Goal: Task Accomplishment & Management: Use online tool/utility

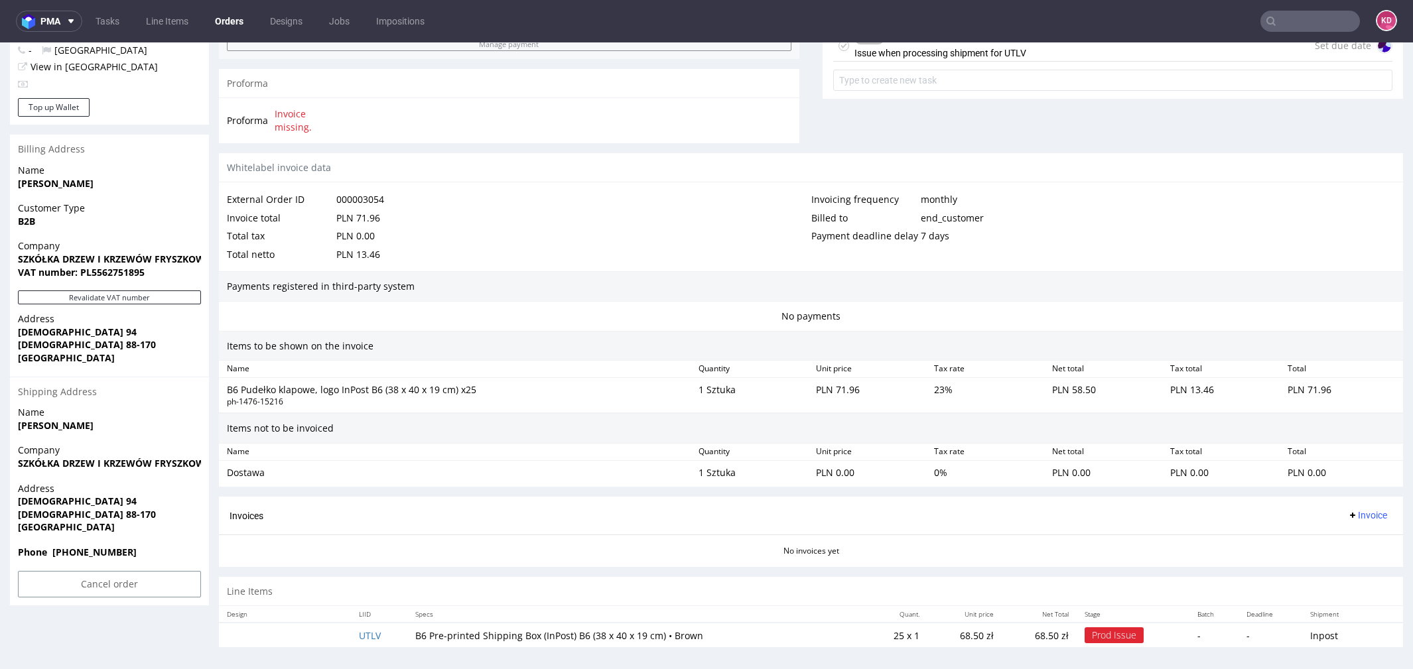
scroll to position [4, 0]
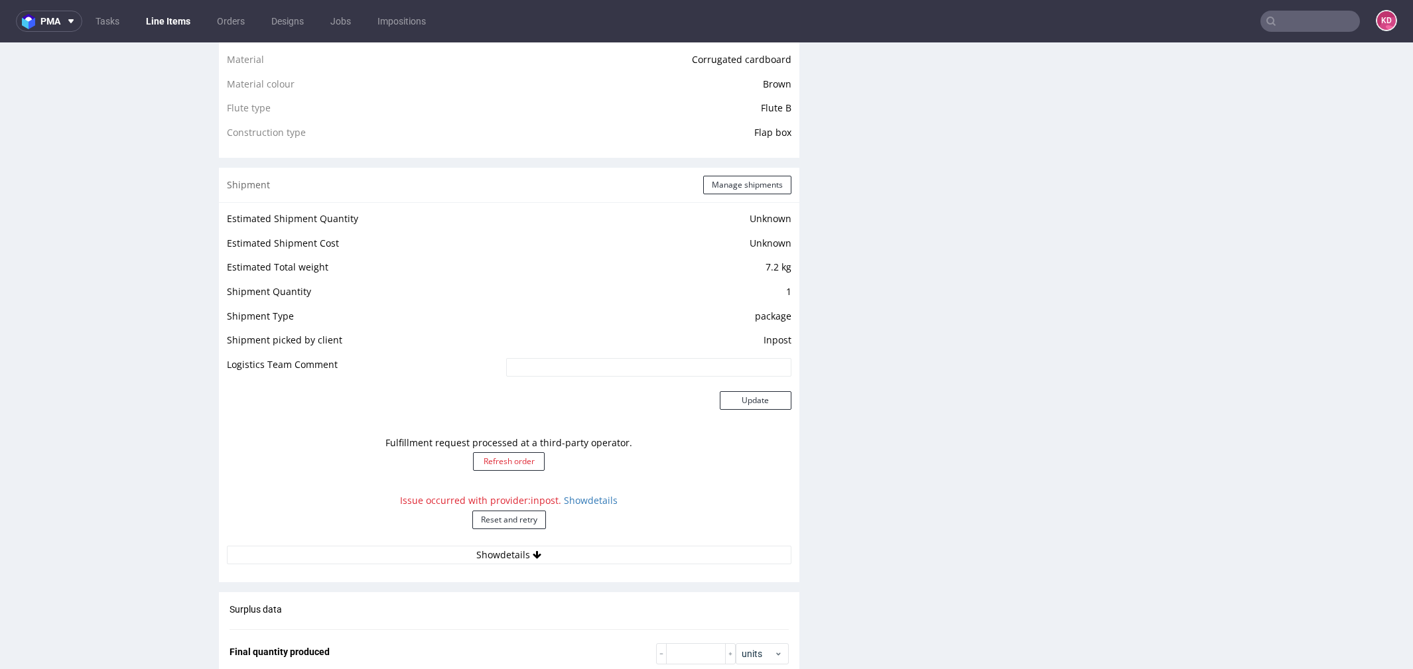
scroll to position [1073, 0]
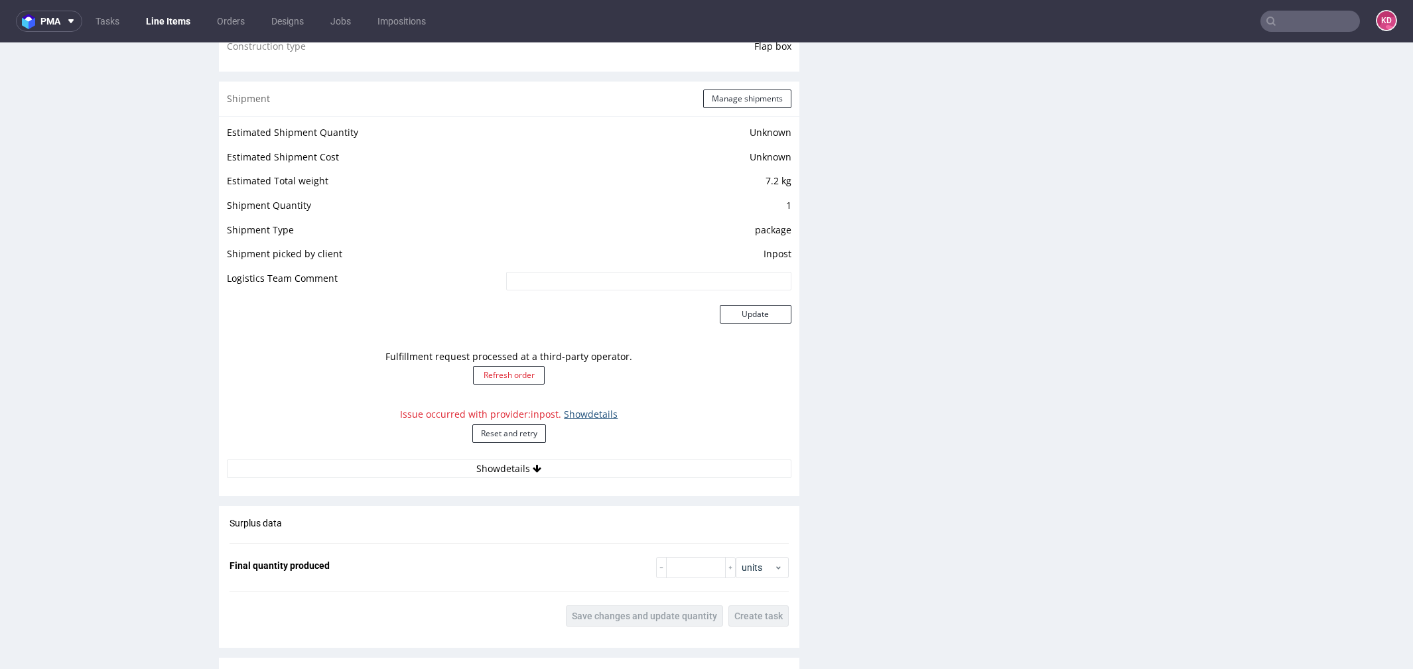
click at [579, 418] on link "Show details" at bounding box center [591, 414] width 54 height 13
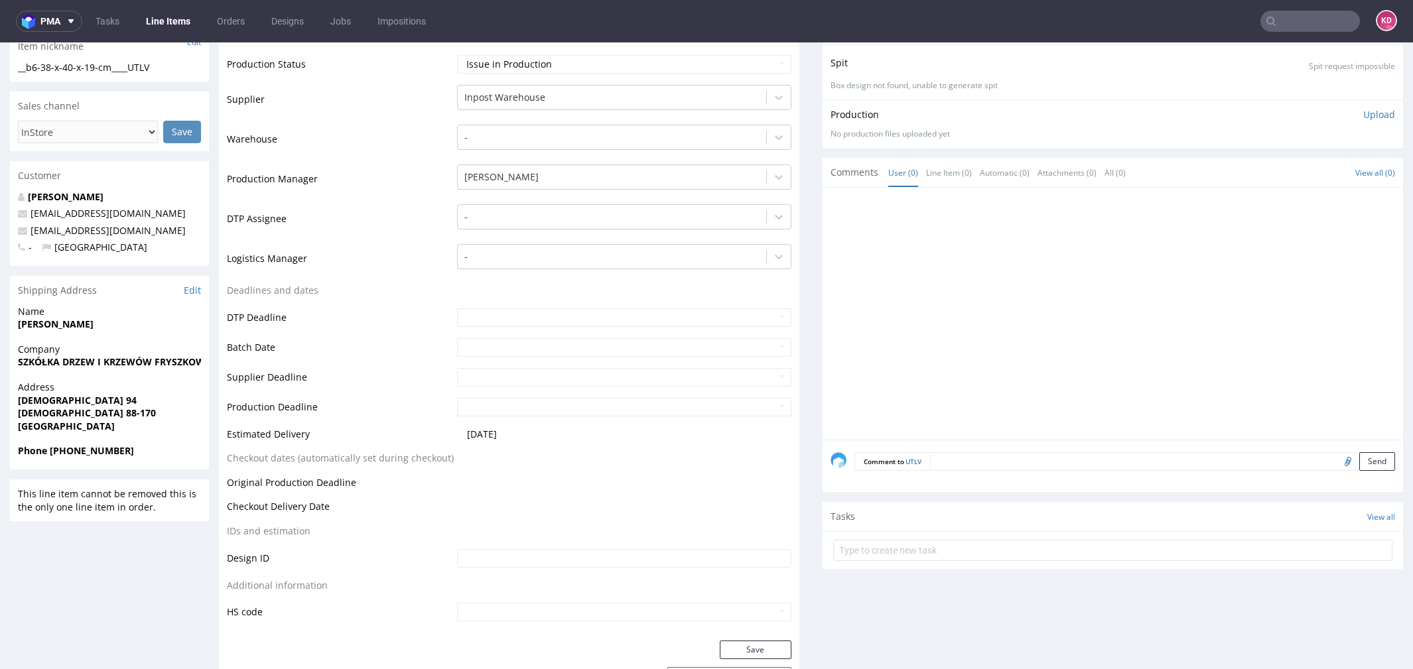
scroll to position [237, 0]
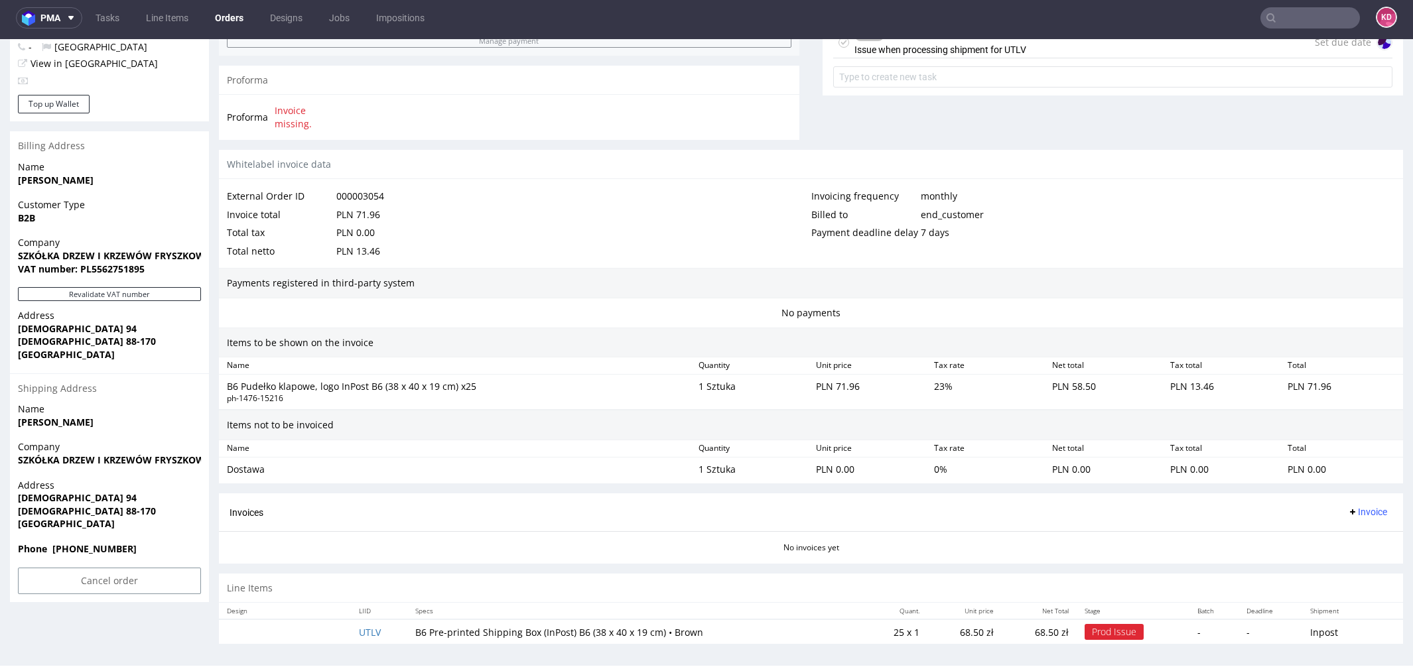
scroll to position [1, 0]
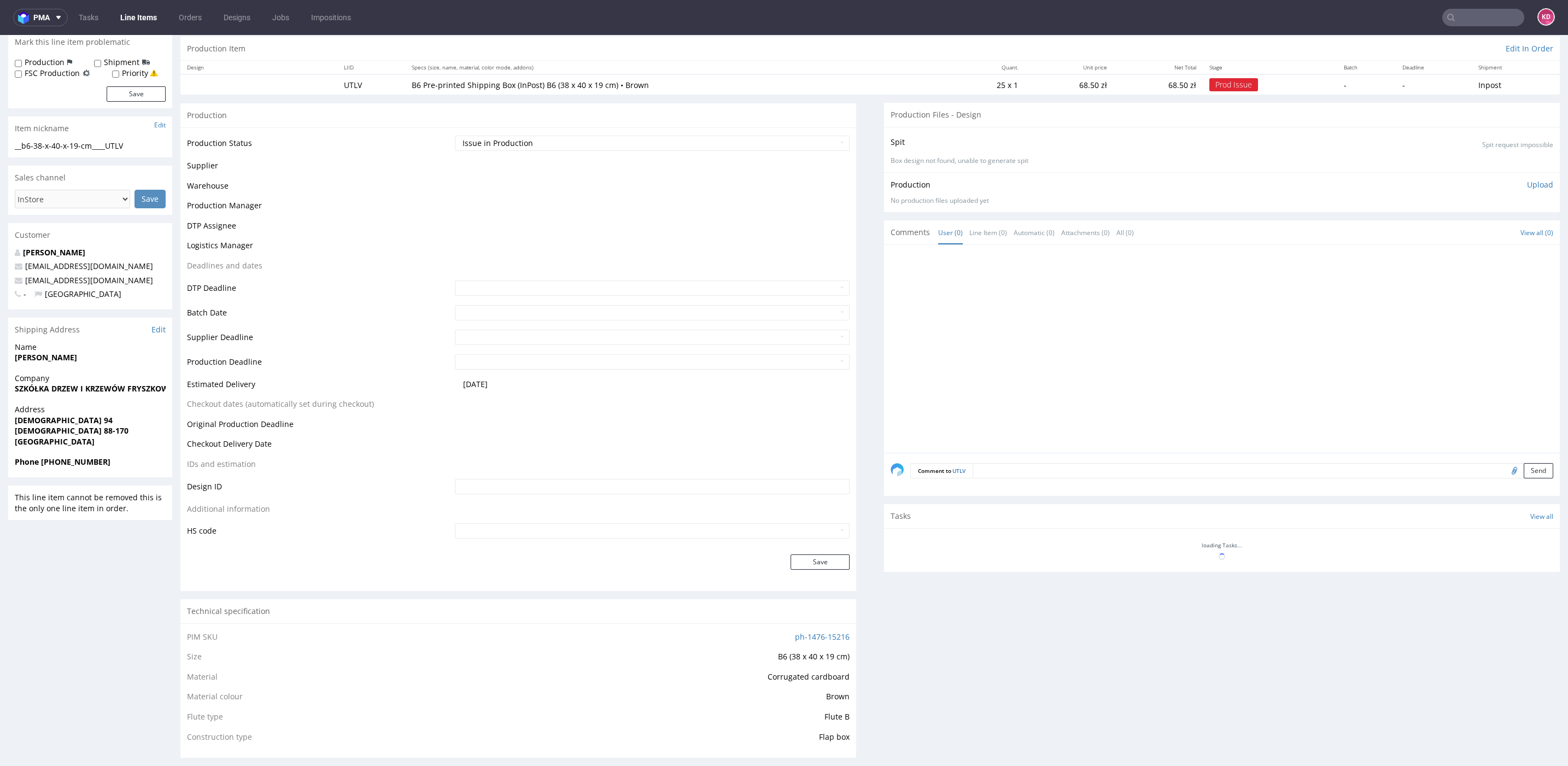
scroll to position [101, 0]
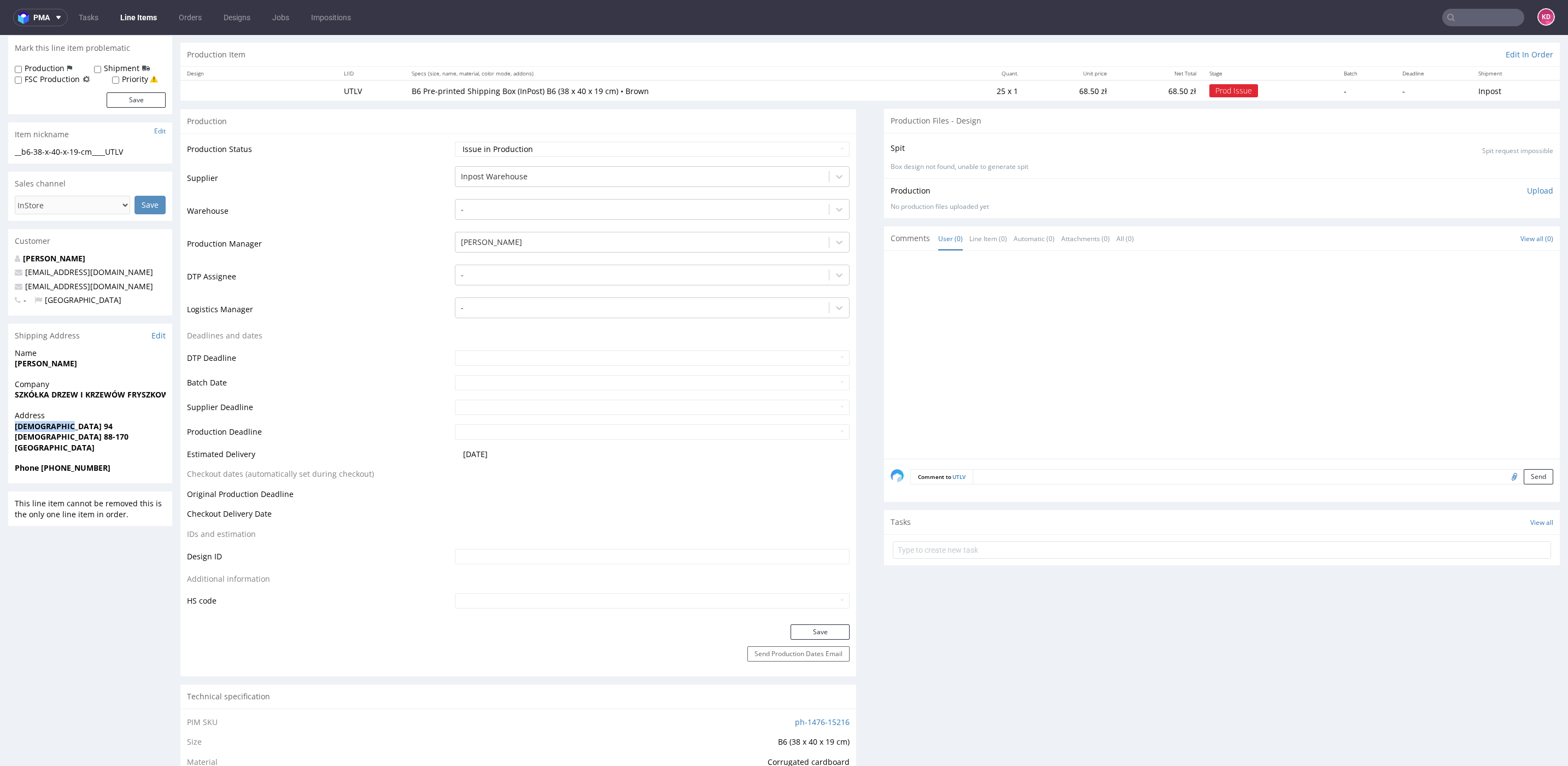
drag, startPoint x: 76, startPoint y: 426, endPoint x: 12, endPoint y: 426, distance: 64.0
click at [12, 426] on div "Address KOŚCIELEC 94 KOŚCIELEC 88-170 Poland" at bounding box center [90, 436] width 164 height 53
copy strong "[DEMOGRAPHIC_DATA] 94"
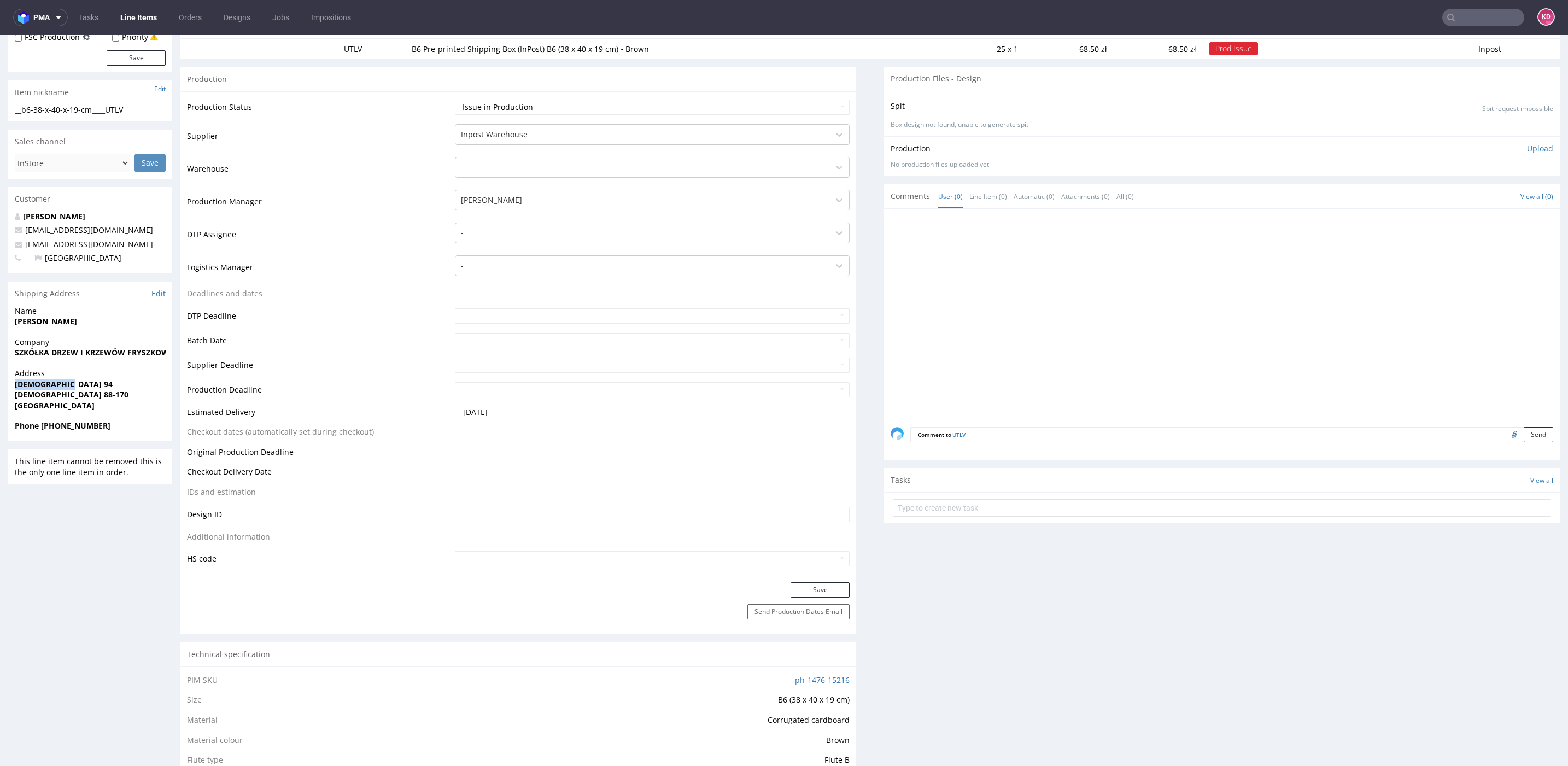
scroll to position [0, 0]
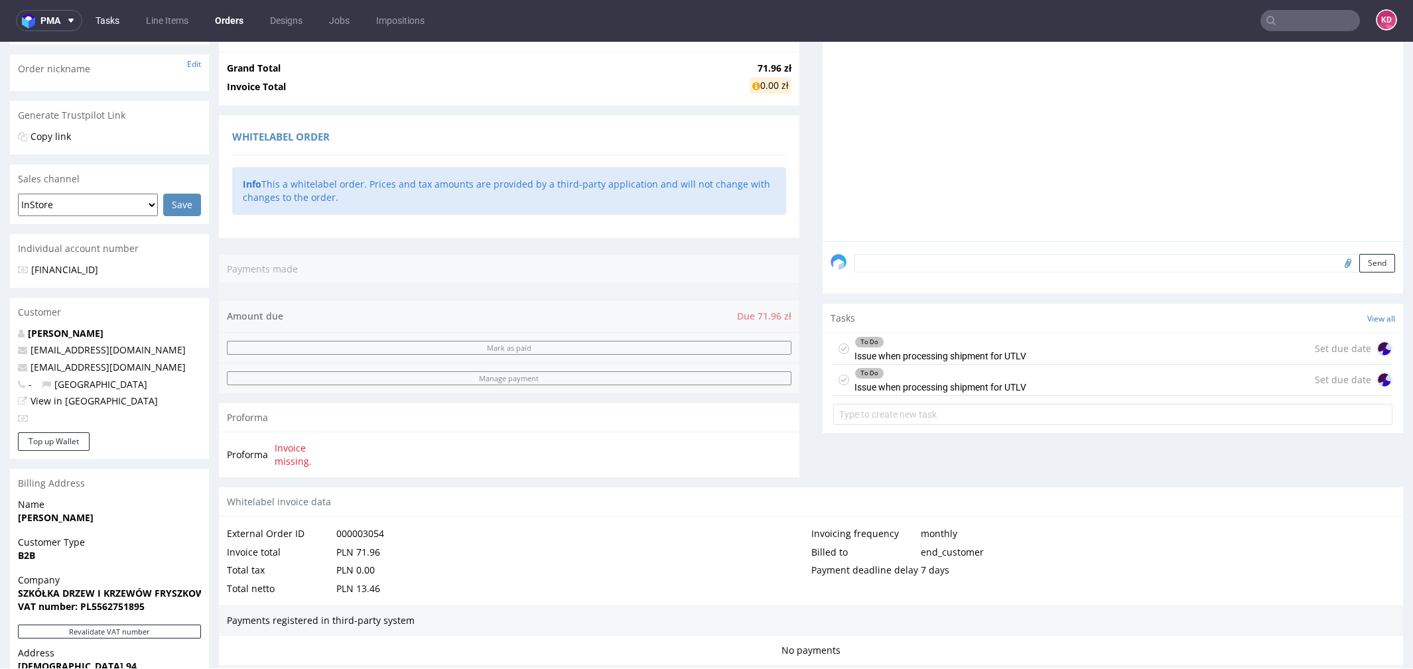
scroll to position [187, 0]
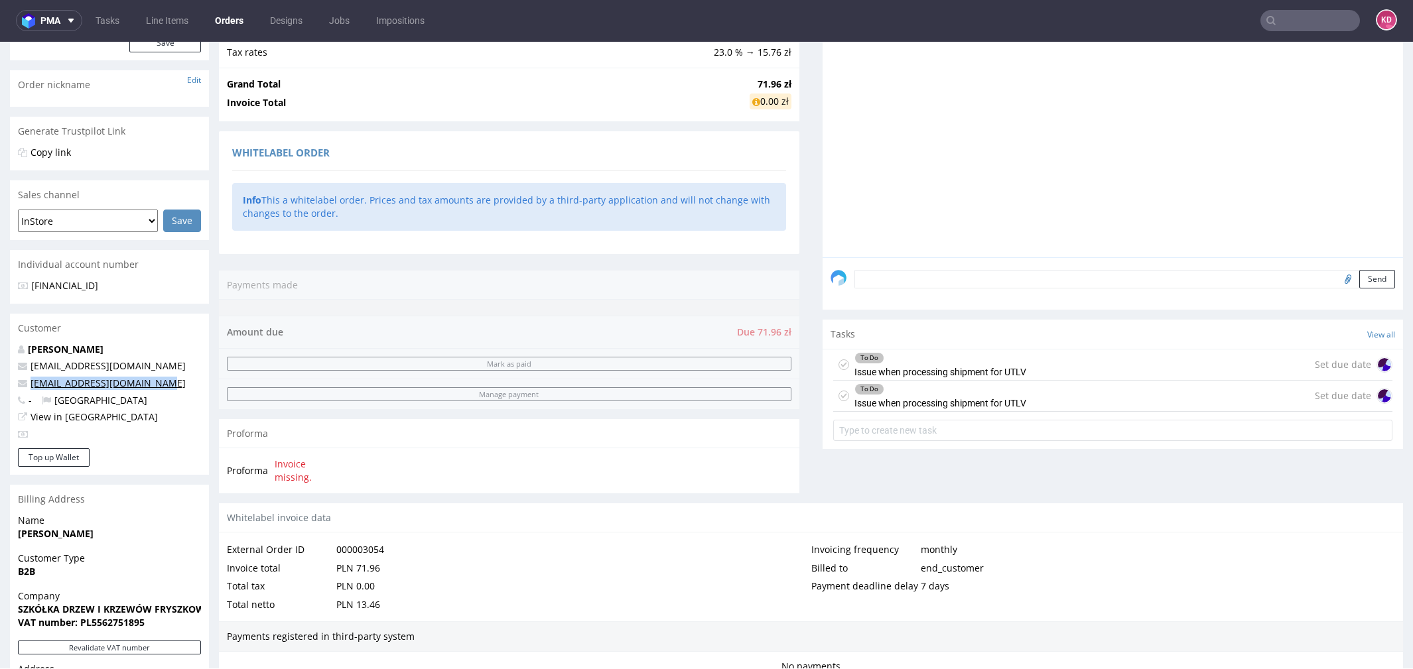
drag, startPoint x: 174, startPoint y: 385, endPoint x: 32, endPoint y: 383, distance: 142.6
click at [31, 383] on p "[EMAIL_ADDRESS][DOMAIN_NAME]" at bounding box center [109, 383] width 183 height 13
copy link "[EMAIL_ADDRESS][DOMAIN_NAME]"
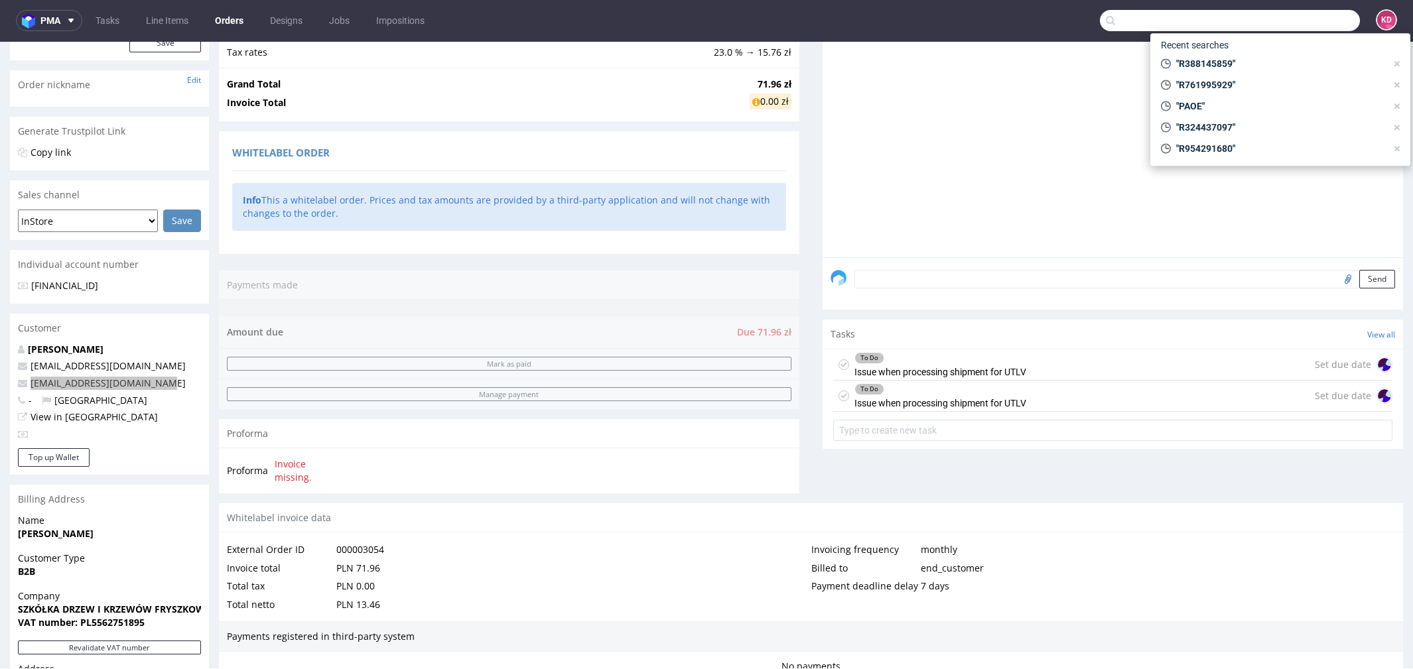
click at [1275, 28] on input "text" at bounding box center [1230, 20] width 260 height 21
paste input "[EMAIL_ADDRESS][DOMAIN_NAME]"
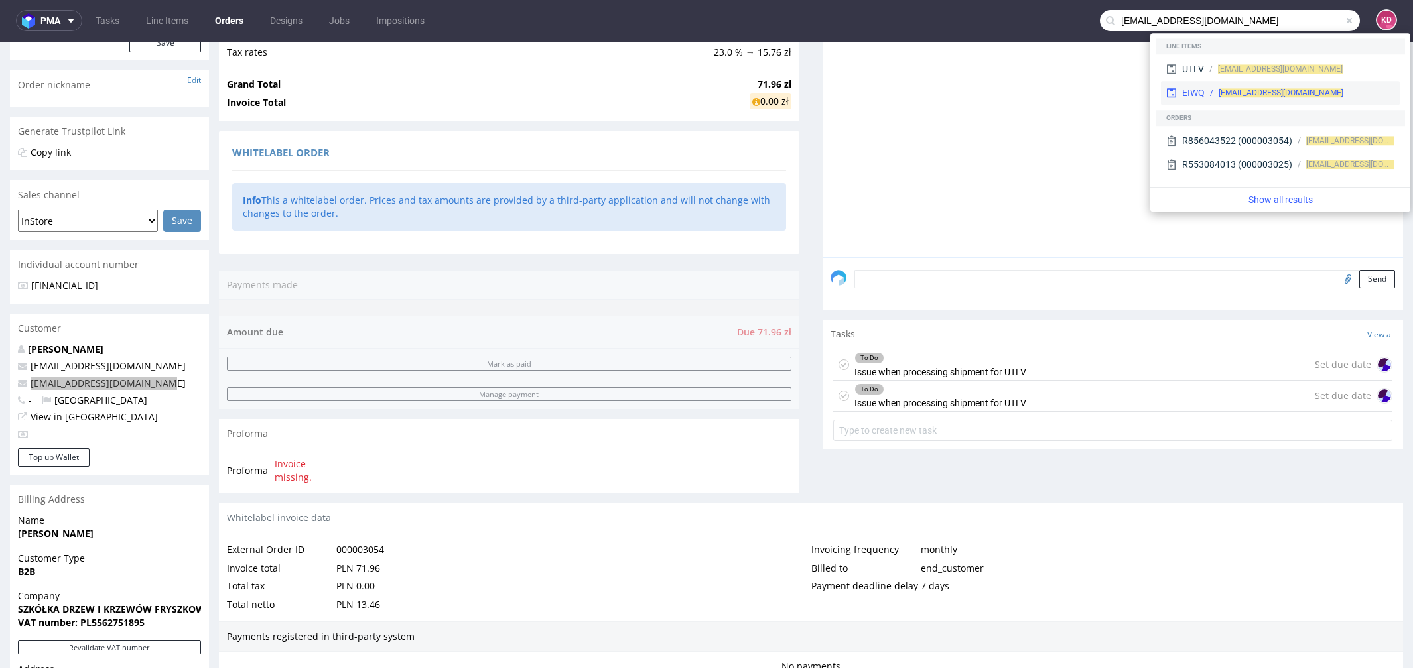
type input "[EMAIL_ADDRESS][DOMAIN_NAME]"
click at [1257, 92] on span "[EMAIL_ADDRESS][DOMAIN_NAME]" at bounding box center [1280, 92] width 125 height 9
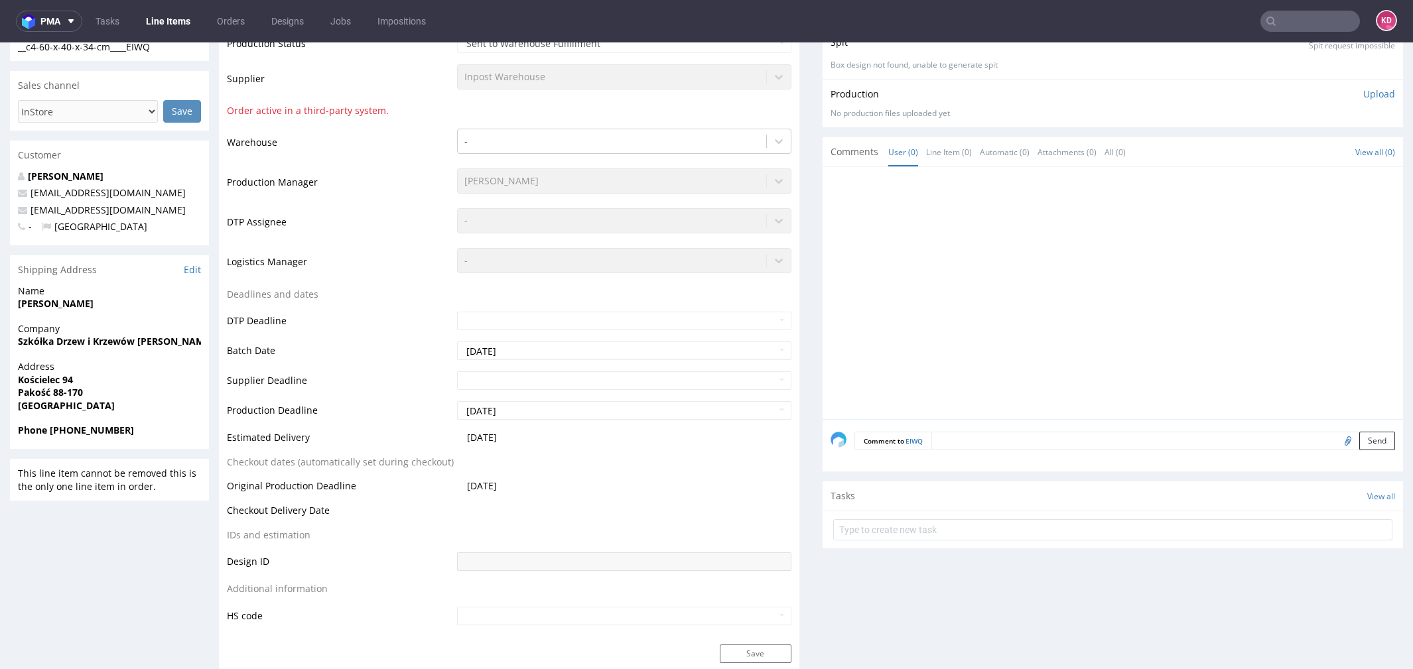
scroll to position [257, 0]
click at [37, 389] on strong "Pakość 88-170" at bounding box center [50, 394] width 65 height 13
click at [38, 389] on strong "Pakość 88-170" at bounding box center [50, 394] width 65 height 13
copy strong "Pakość"
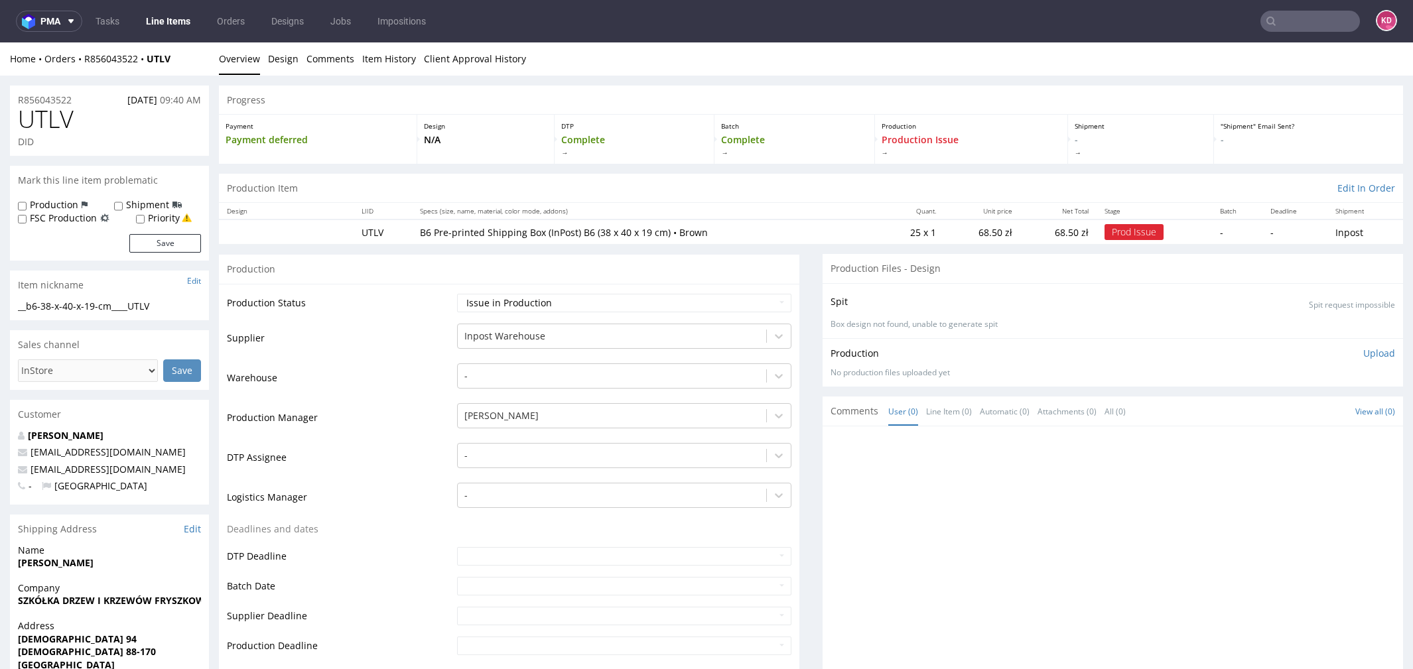
scroll to position [237, 0]
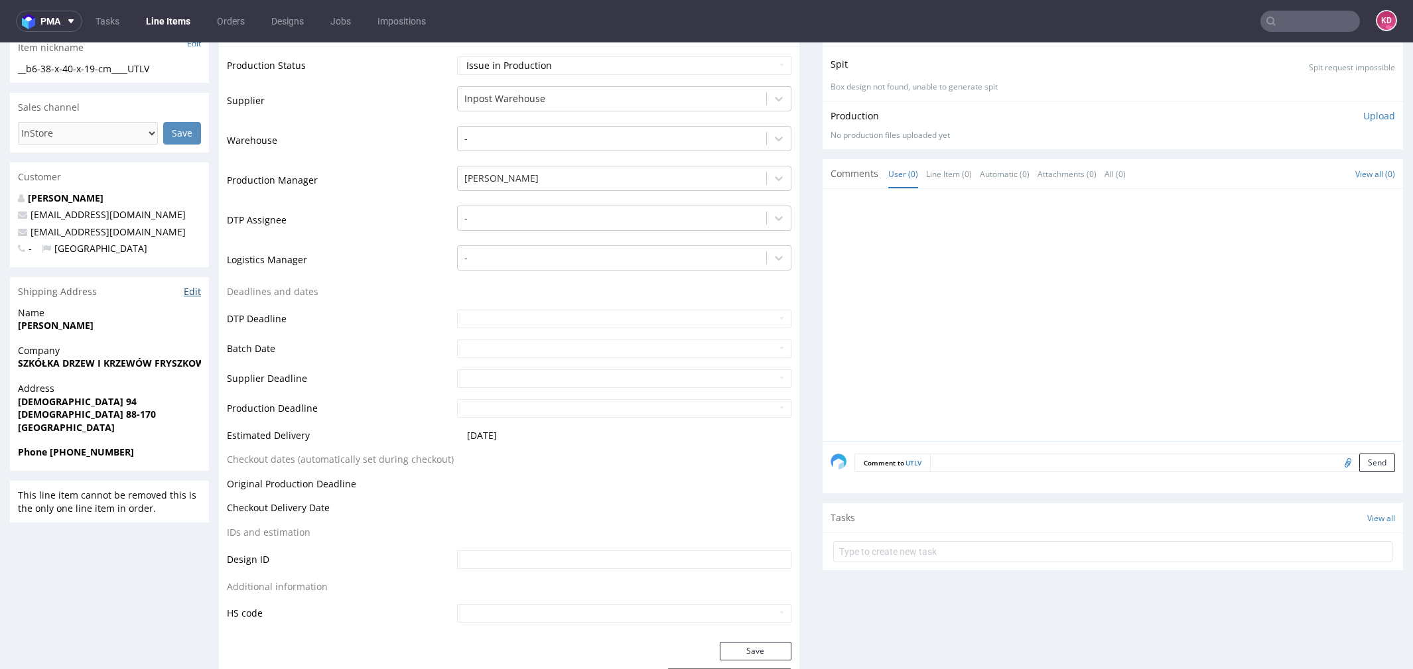
click at [192, 294] on link "Edit" at bounding box center [192, 291] width 17 height 13
click at [1293, 24] on input "text" at bounding box center [1309, 21] width 99 height 21
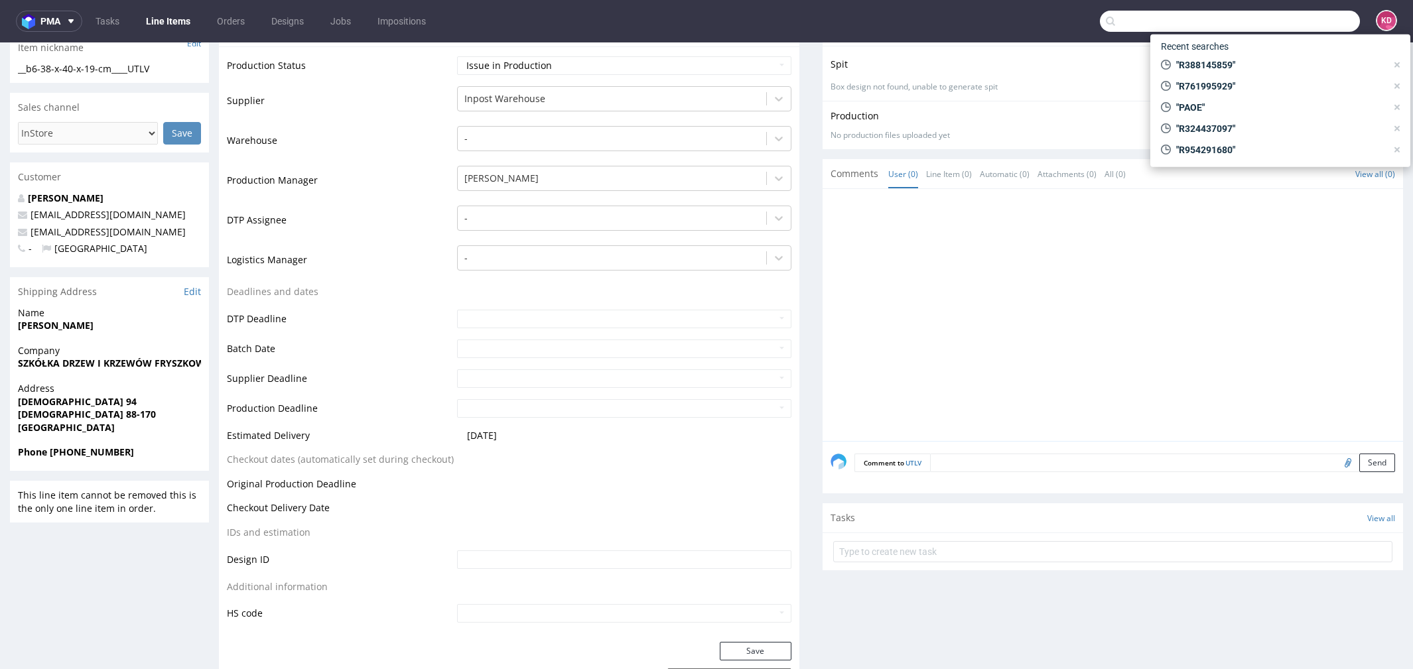
paste input "R856043522"
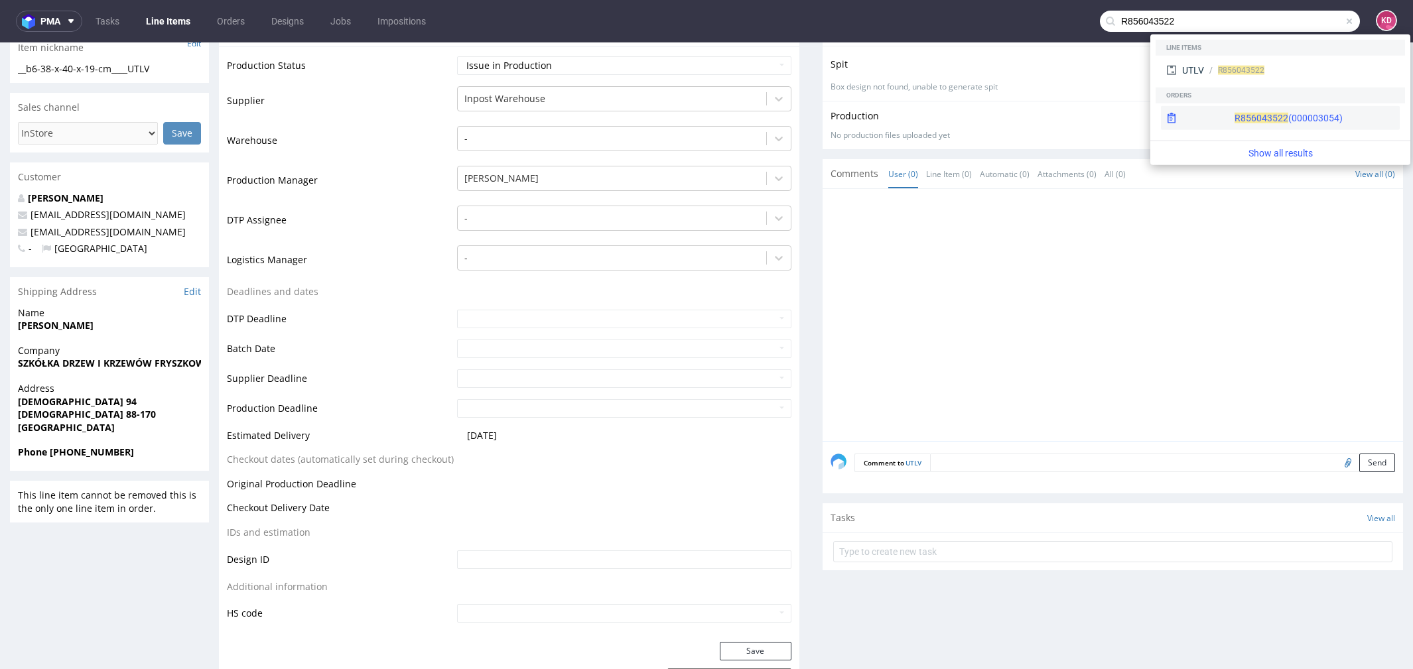
type input "R856043522"
click at [1248, 118] on div "R856043522 (000003054)" at bounding box center [1288, 117] width 108 height 13
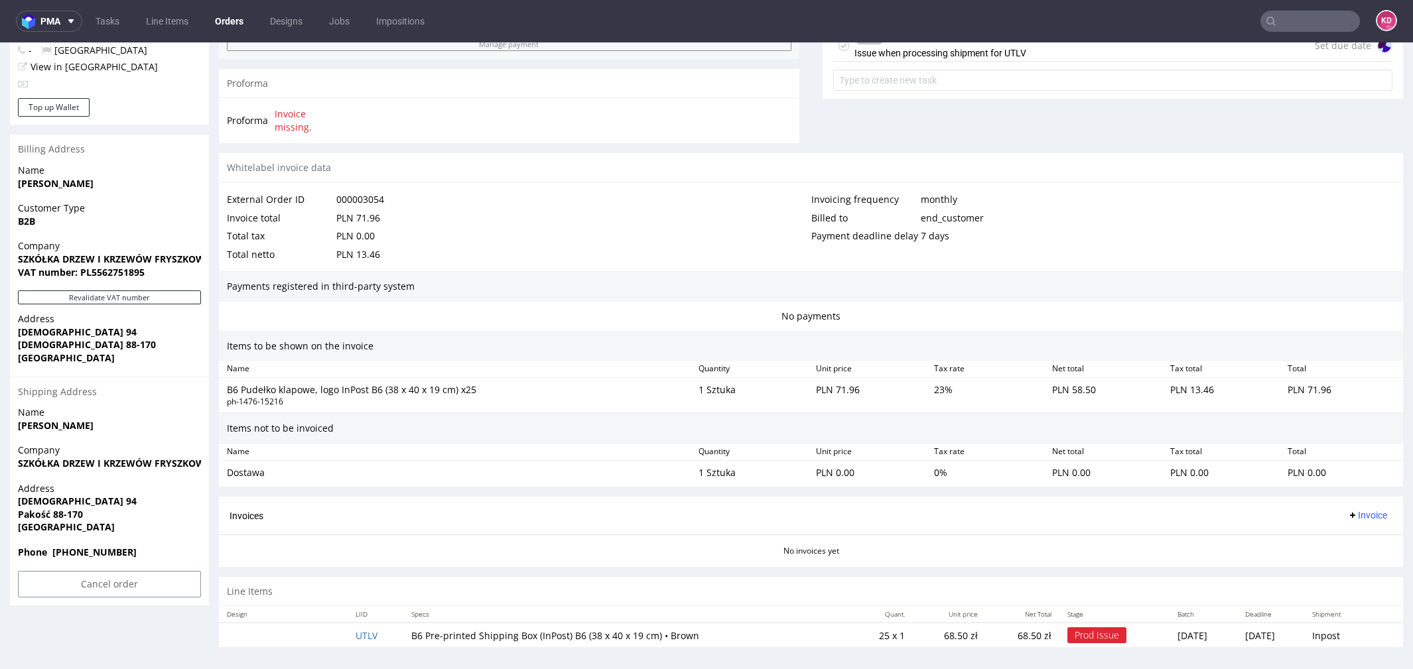
scroll to position [4, 0]
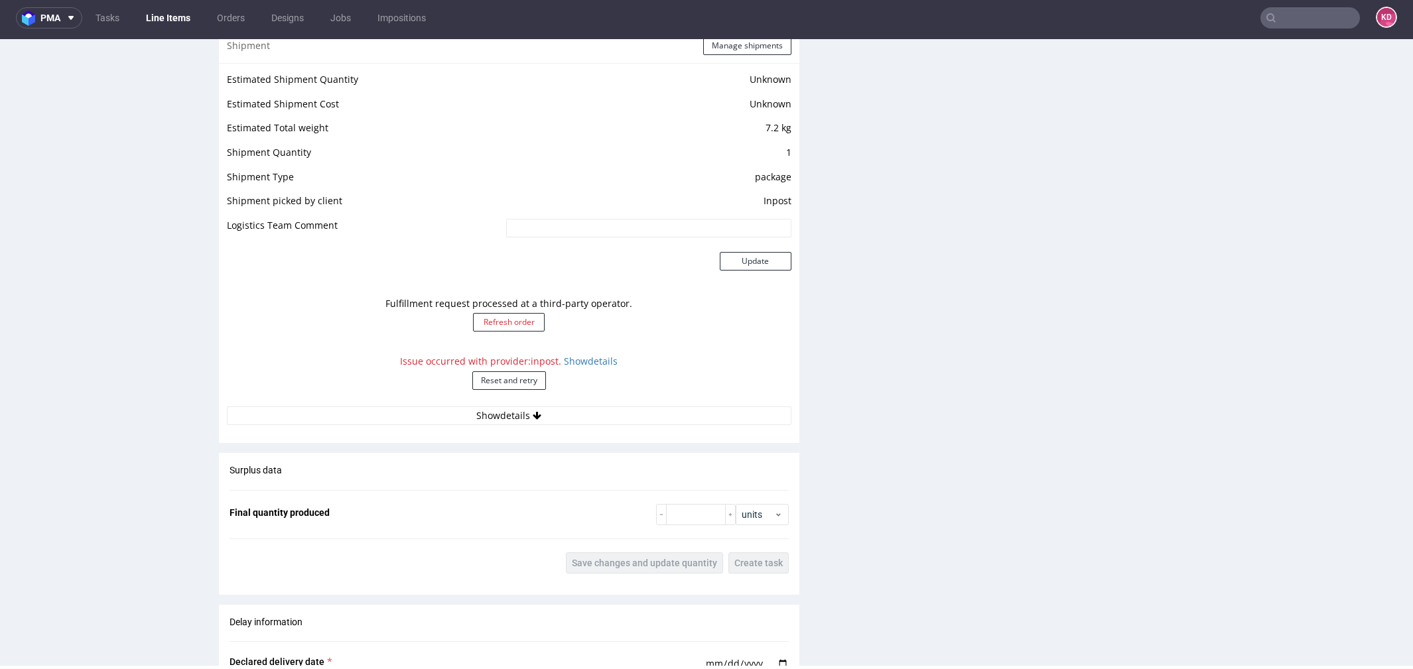
scroll to position [1195, 0]
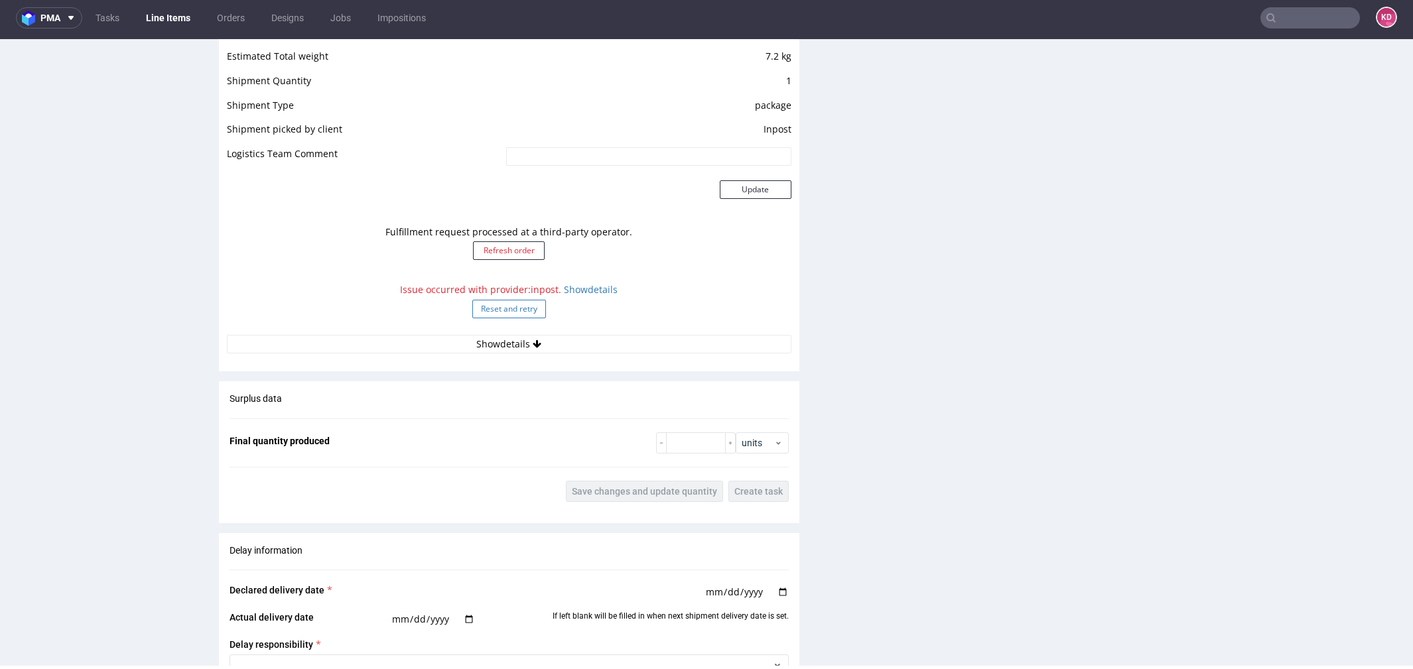
click at [529, 305] on button "Reset and retry" at bounding box center [509, 309] width 74 height 19
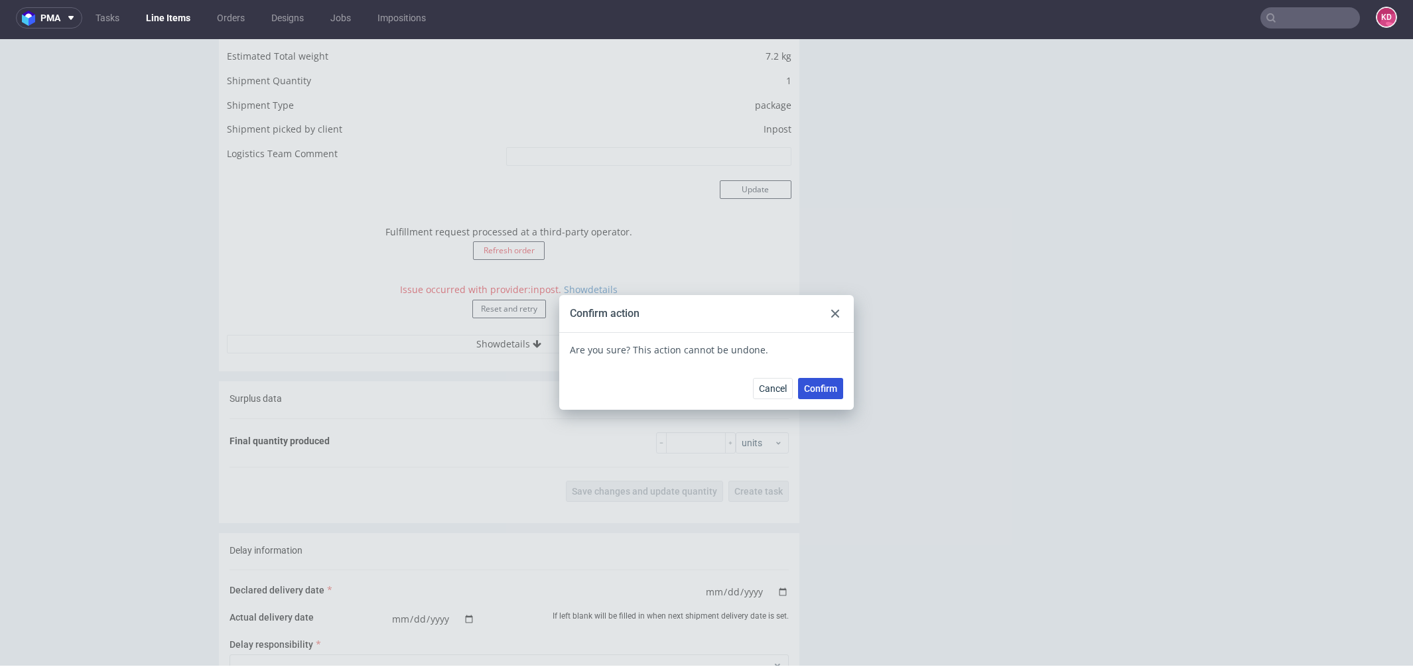
click at [810, 387] on span "Confirm" at bounding box center [820, 388] width 33 height 9
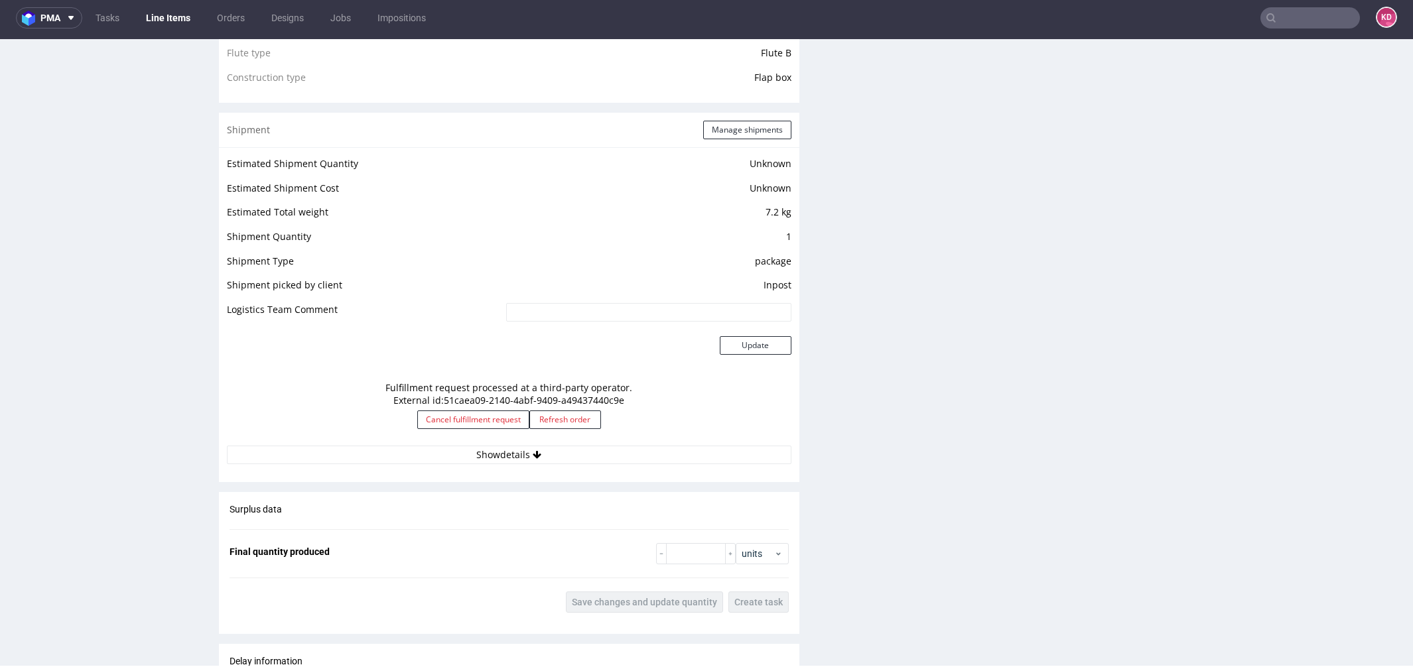
scroll to position [1043, 0]
